Goal: Task Accomplishment & Management: Manage account settings

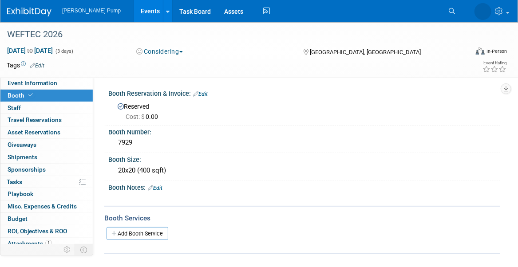
click at [136, 12] on link "Events" at bounding box center [150, 11] width 32 height 22
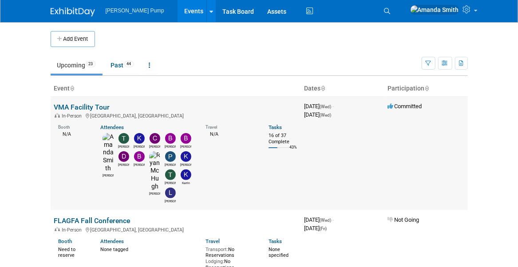
click at [78, 103] on link "VMA Facility Tour" at bounding box center [82, 107] width 56 height 8
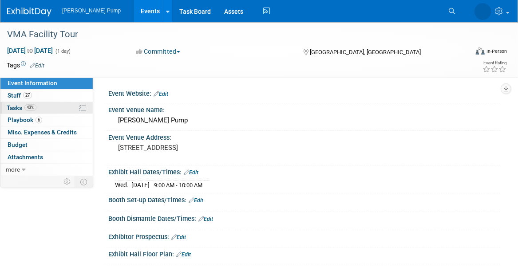
click at [19, 105] on span "Tasks 43%" at bounding box center [22, 107] width 30 height 7
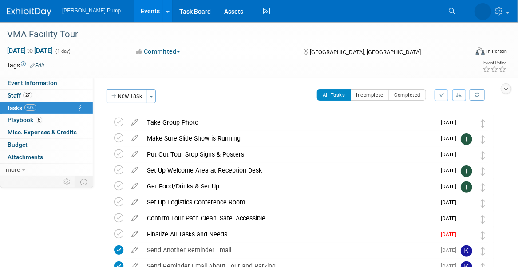
click at [462, 97] on icon "button" at bounding box center [459, 94] width 6 height 5
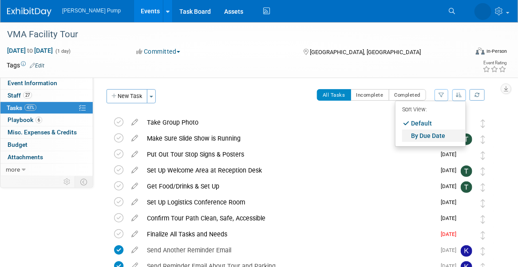
click at [428, 136] on link "By Due Date" at bounding box center [433, 136] width 63 height 12
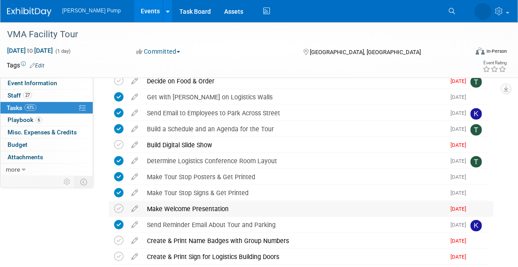
scroll to position [222, 0]
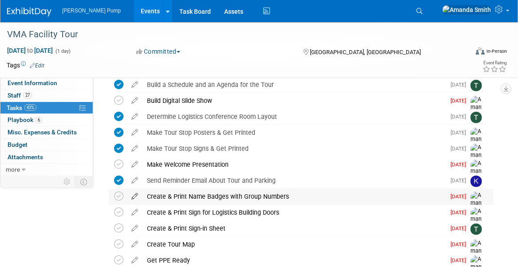
click at [133, 195] on icon at bounding box center [135, 194] width 16 height 11
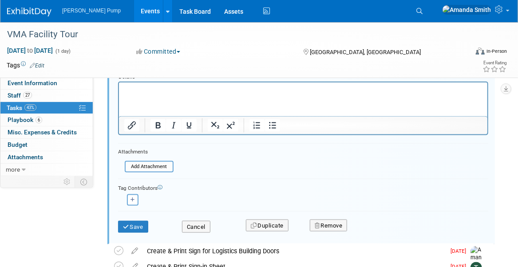
scroll to position [413, 0]
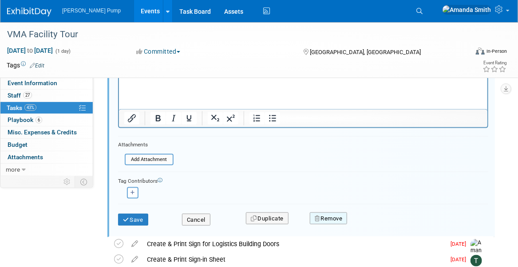
click at [329, 217] on button "Remove" at bounding box center [329, 218] width 38 height 12
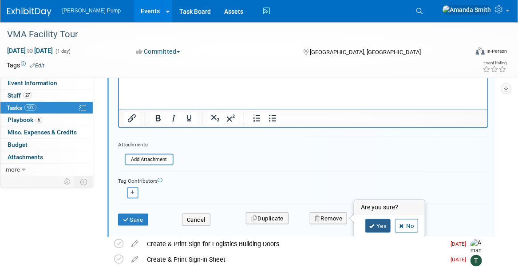
click at [385, 222] on link "Yes" at bounding box center [378, 226] width 26 height 14
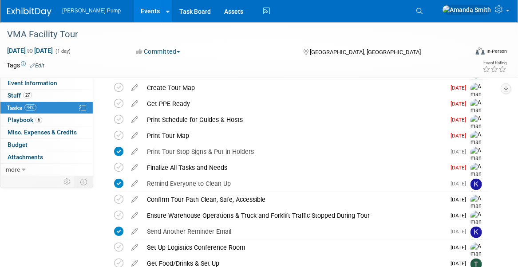
scroll to position [325, 0]
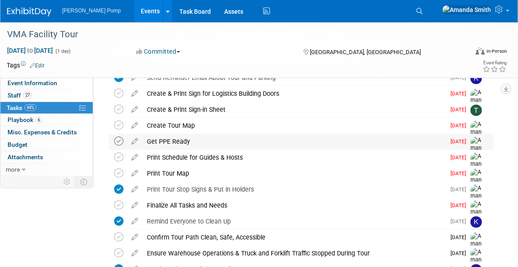
click at [118, 141] on icon at bounding box center [118, 141] width 9 height 9
click at [120, 153] on icon at bounding box center [118, 157] width 9 height 9
click at [119, 124] on icon at bounding box center [118, 125] width 9 height 9
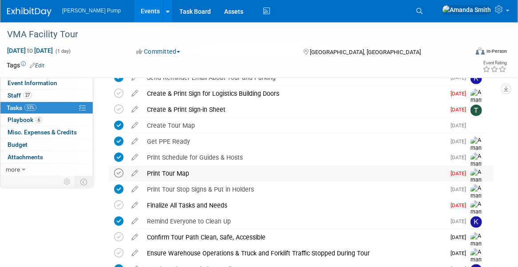
click at [119, 171] on icon at bounding box center [118, 173] width 9 height 9
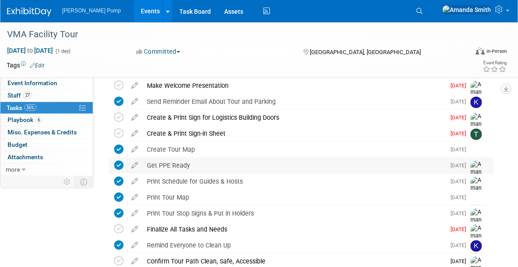
scroll to position [281, 0]
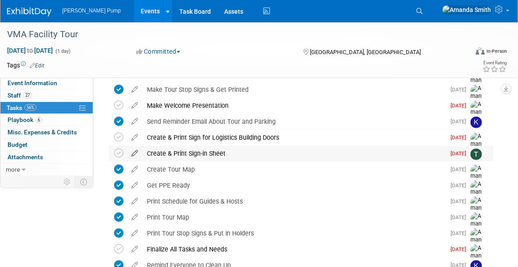
click at [133, 152] on icon at bounding box center [135, 151] width 16 height 11
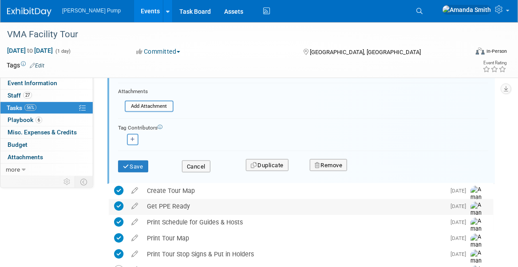
scroll to position [474, 0]
click at [192, 163] on button "Cancel" at bounding box center [196, 166] width 28 height 12
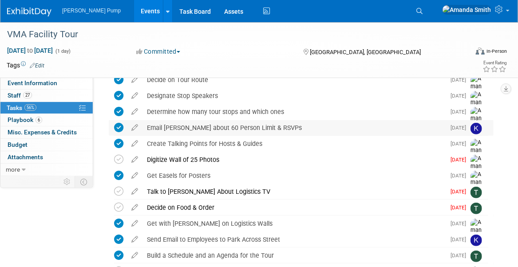
scroll to position [89, 0]
